Goal: Task Accomplishment & Management: Use online tool/utility

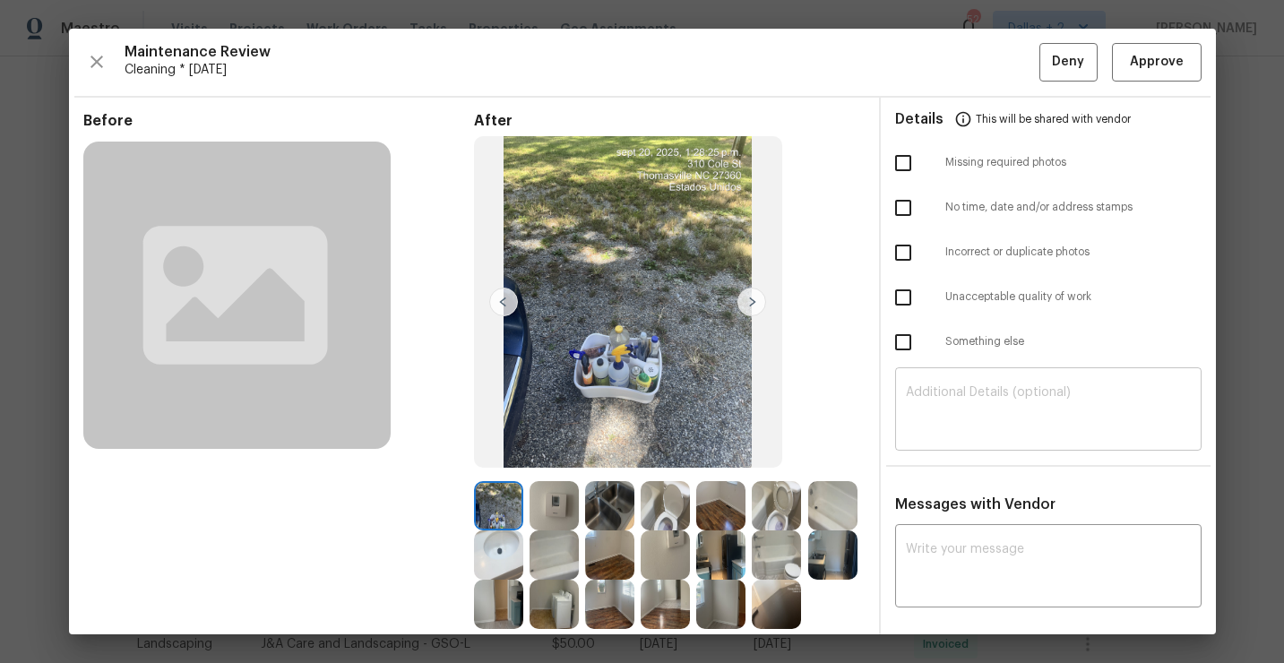
scroll to position [141, 0]
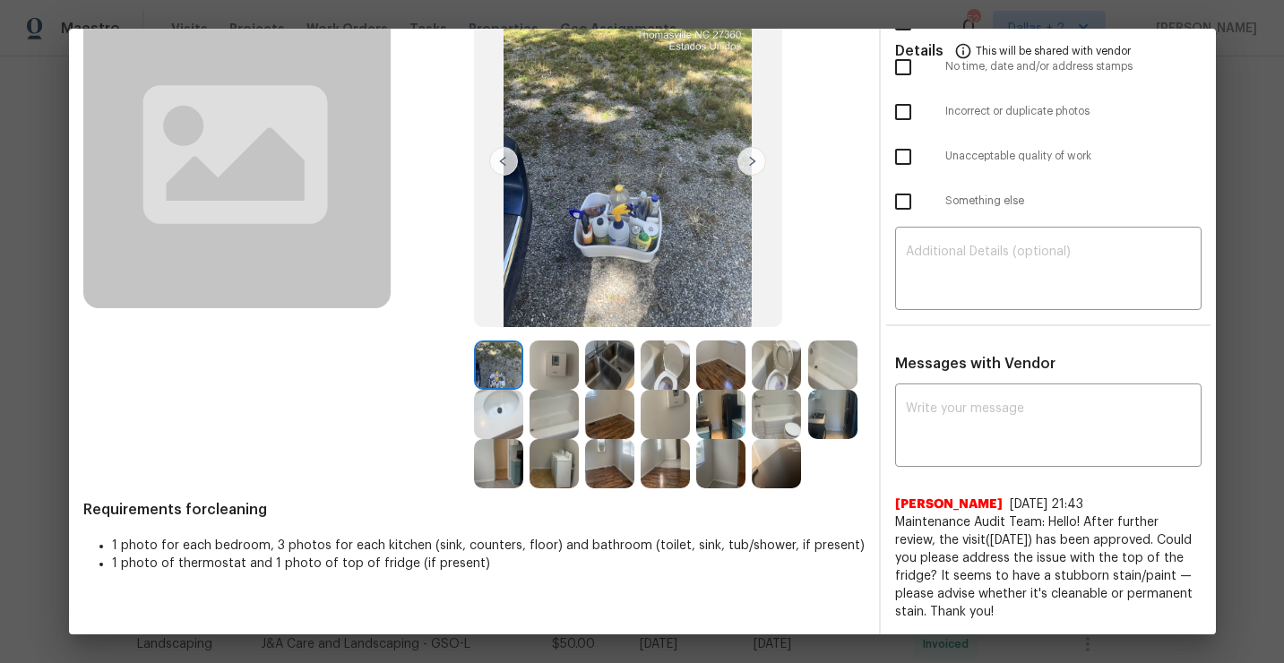
click at [505, 471] on img at bounding box center [498, 463] width 49 height 49
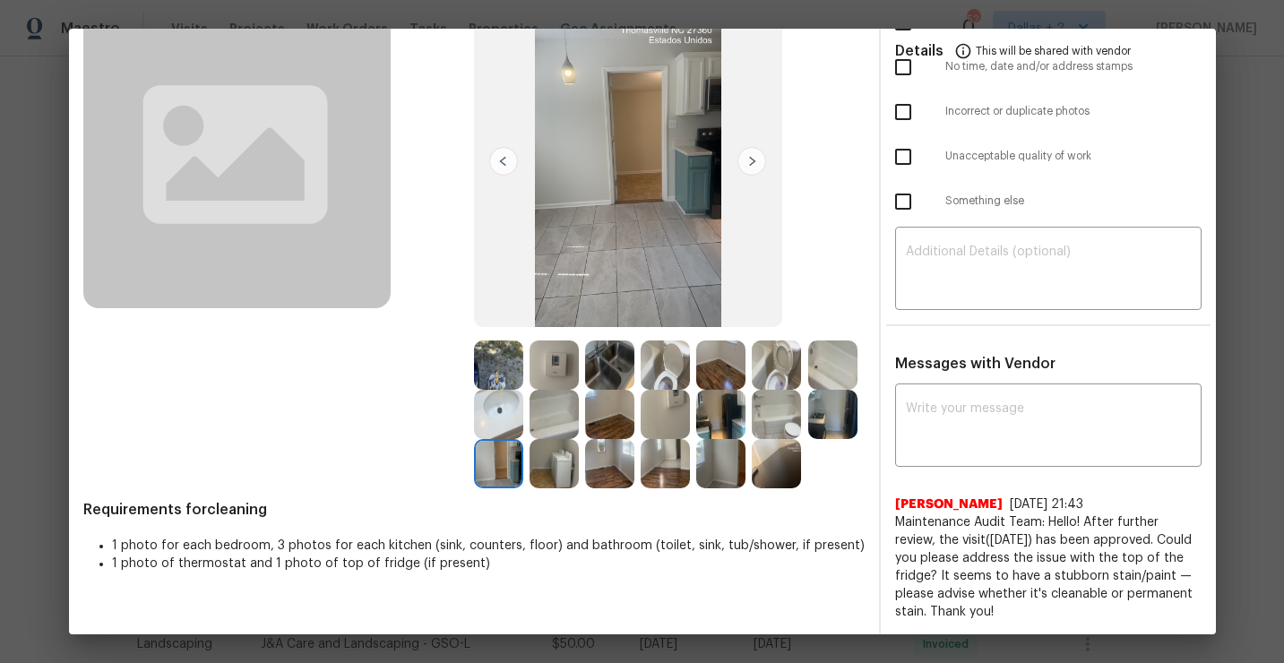
click at [820, 373] on img at bounding box center [832, 364] width 49 height 49
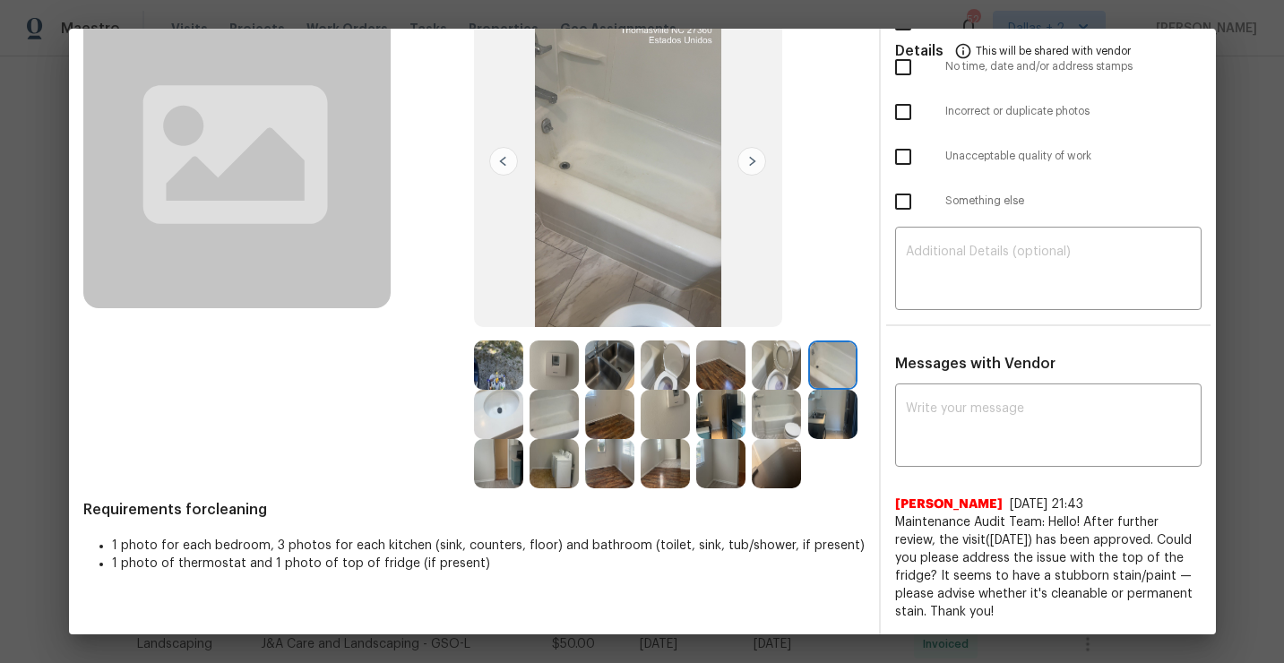
click at [566, 420] on img at bounding box center [553, 414] width 49 height 49
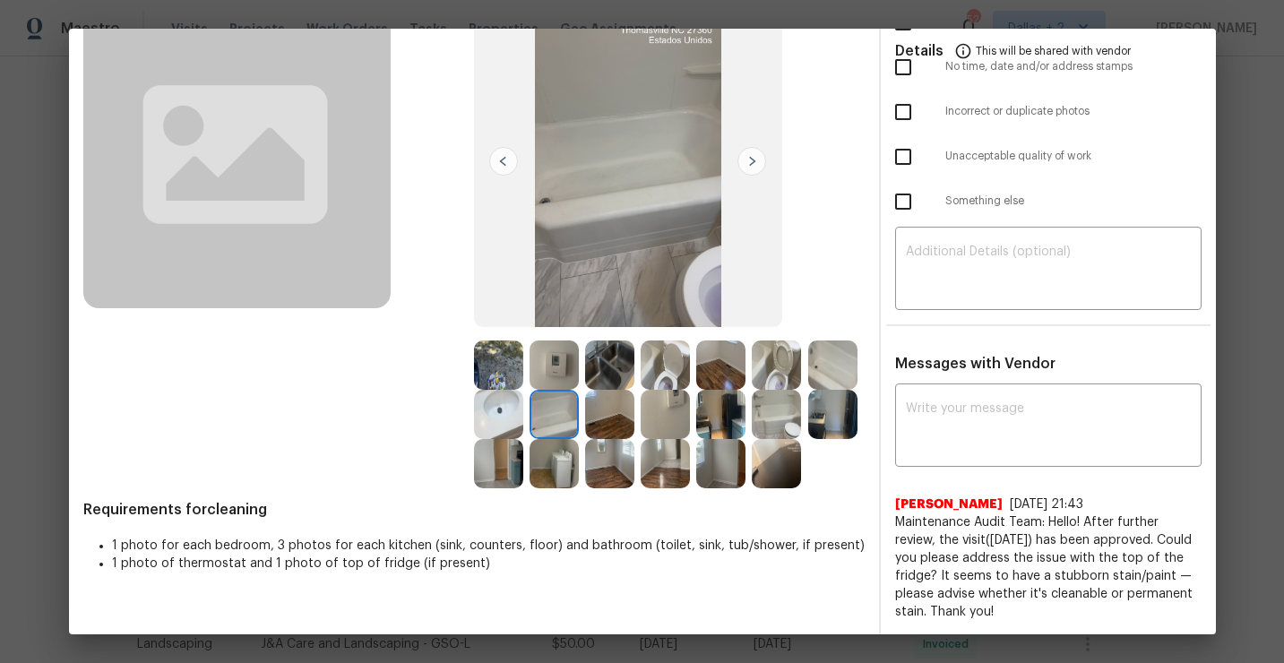
click at [763, 486] on img at bounding box center [776, 463] width 49 height 49
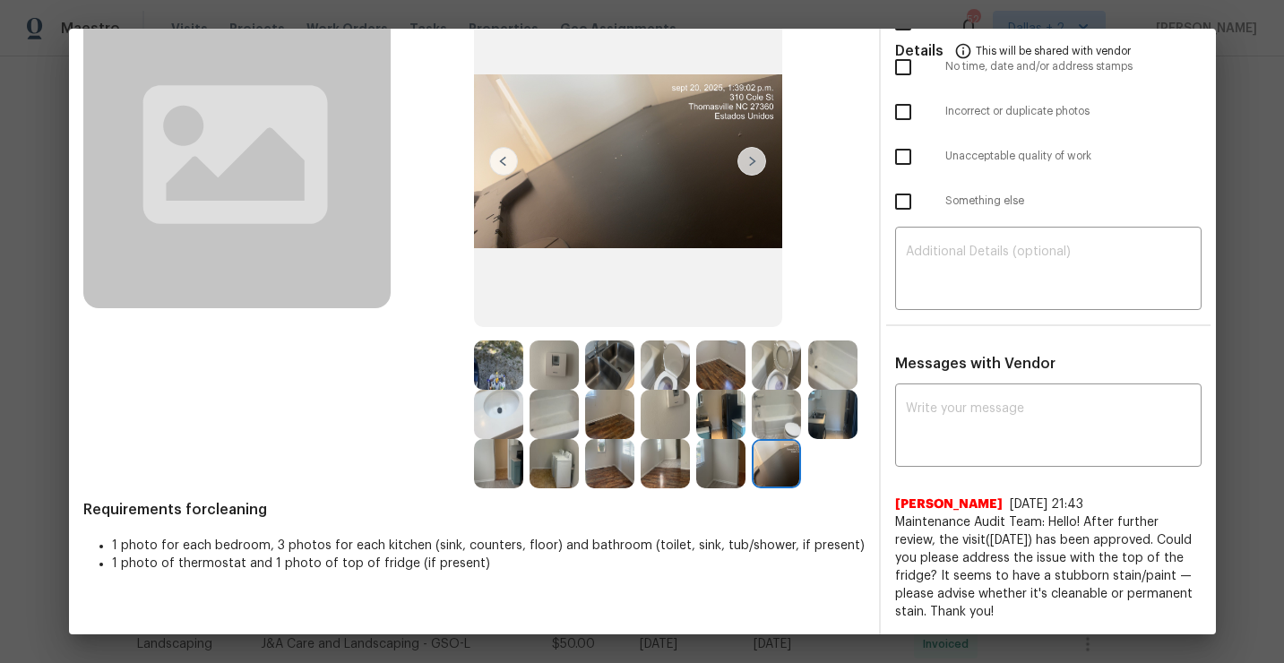
scroll to position [0, 0]
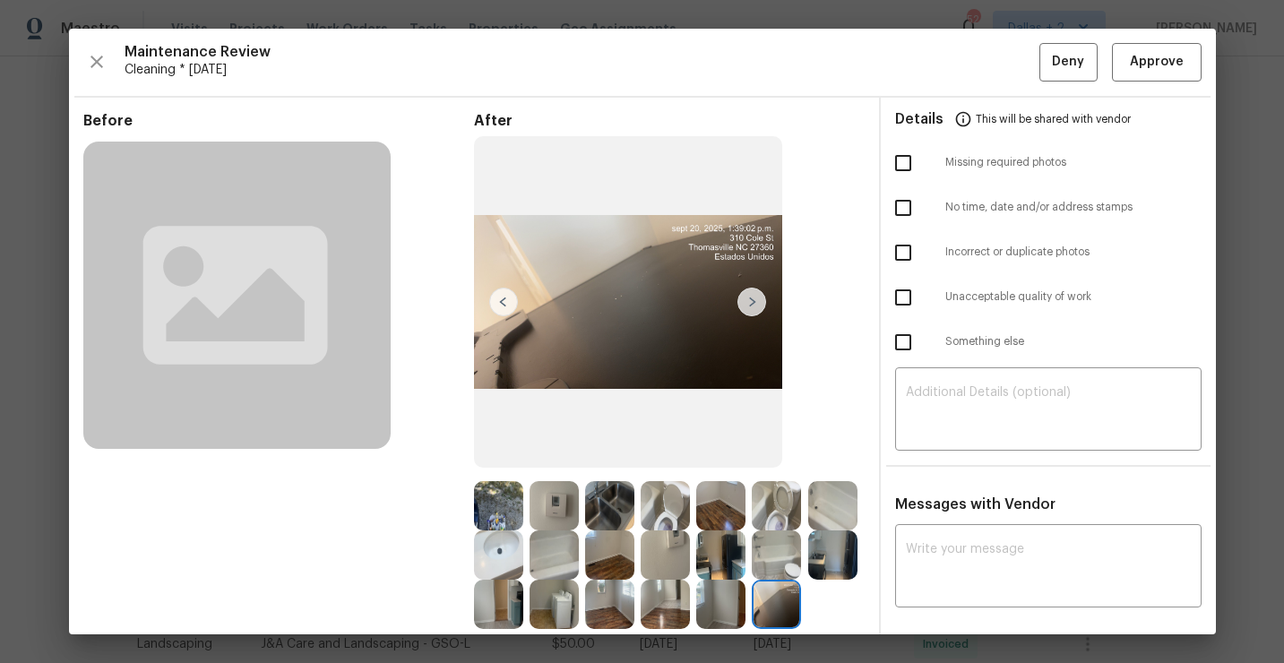
click at [1162, 96] on div "Maintenance Review Cleaning * Mon, Sep 15 Deny Approve Before After Requirement…" at bounding box center [642, 332] width 1147 height 606
click at [1163, 70] on span "Approve" at bounding box center [1157, 62] width 54 height 22
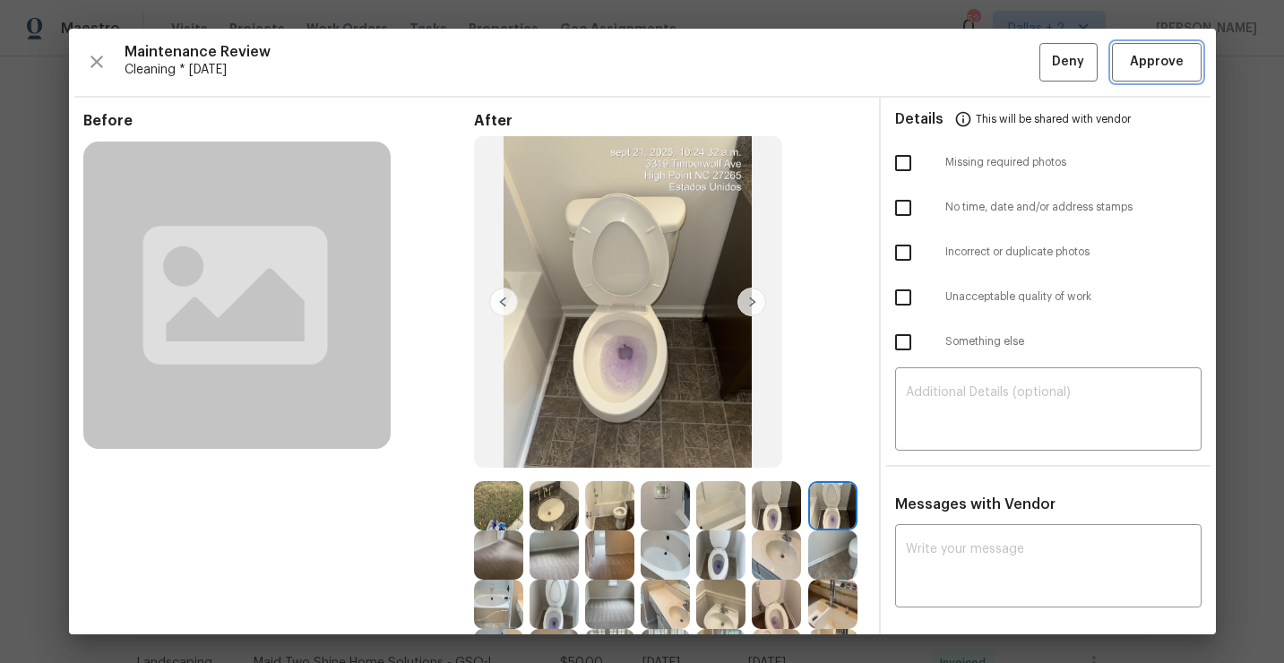
click at [1129, 73] on button "Approve" at bounding box center [1157, 62] width 90 height 39
